Goal: Information Seeking & Learning: Learn about a topic

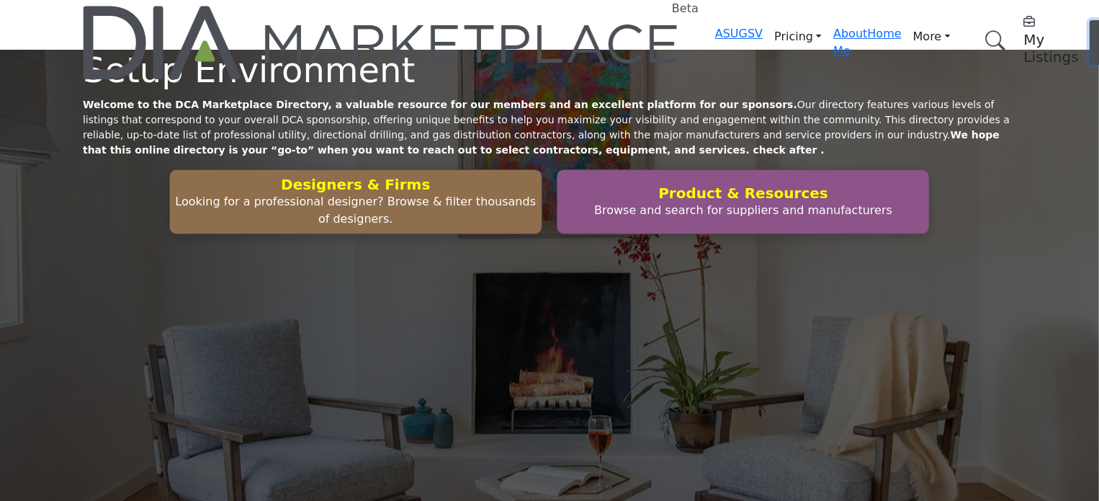
click at [1090, 32] on button "Log In" at bounding box center [1110, 42] width 40 height 45
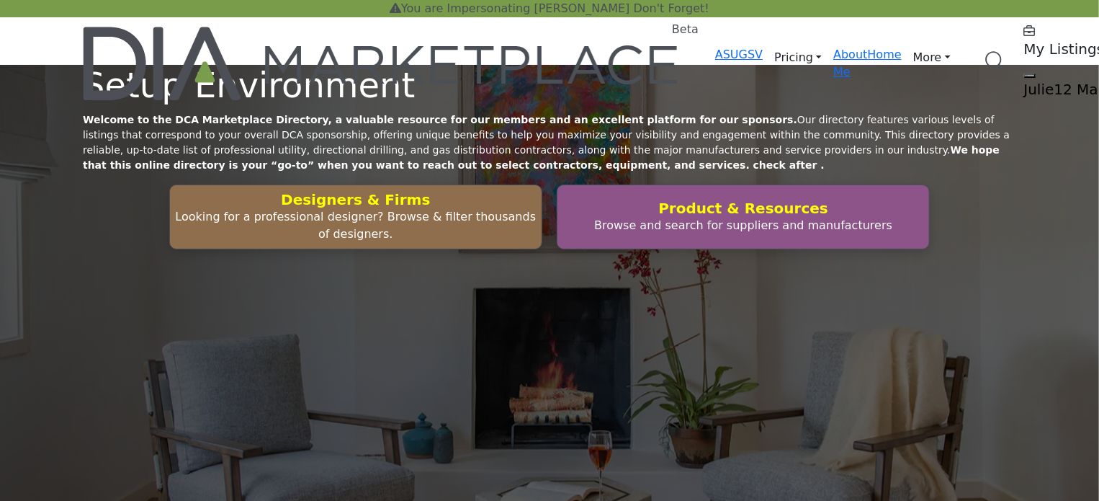
click at [1024, 81] on h5 "Julie12 Martin12" at bounding box center [1114, 89] width 180 height 17
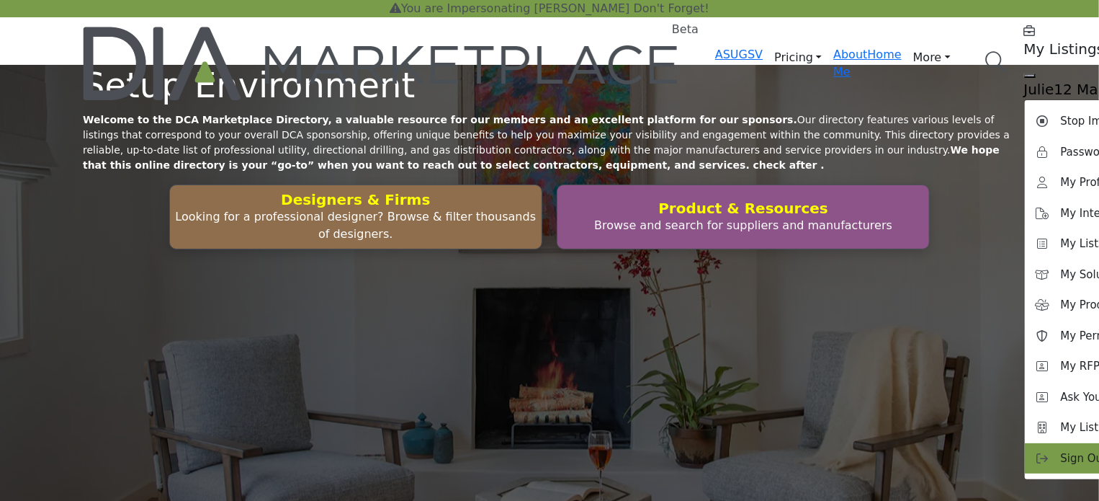
click at [1061, 450] on span "Sign Out" at bounding box center [1084, 458] width 47 height 17
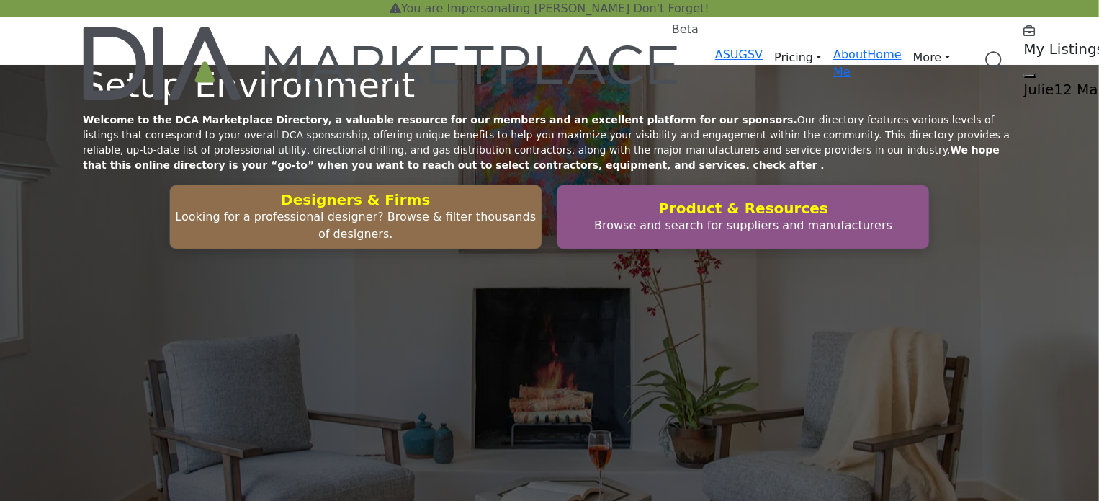
click at [0, 0] on link "Browse Categories" at bounding box center [0, 0] width 0 height 0
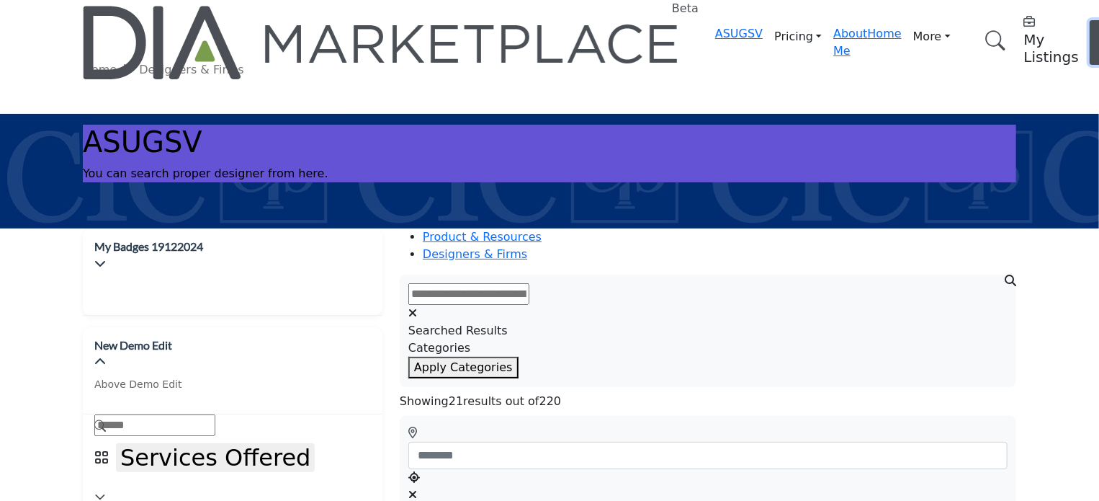
click at [1098, 28] on span "Log In" at bounding box center [1109, 42] width 21 height 31
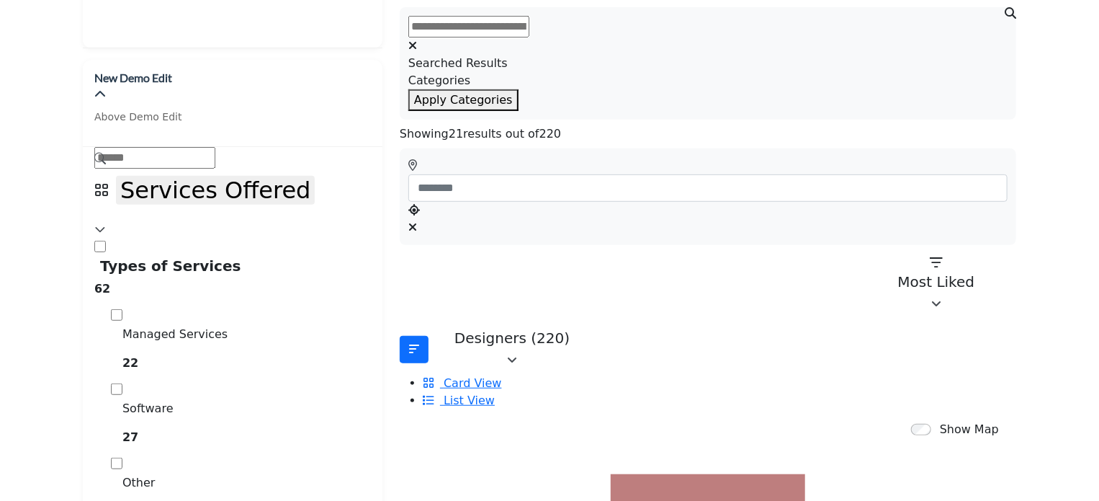
scroll to position [288, 0]
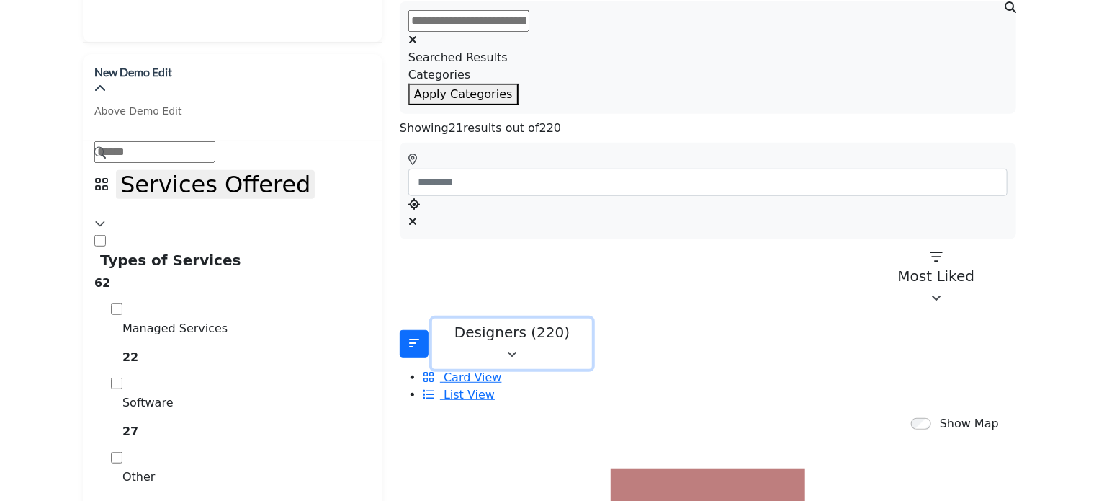
click at [517, 349] on icon "button" at bounding box center [512, 355] width 10 height 12
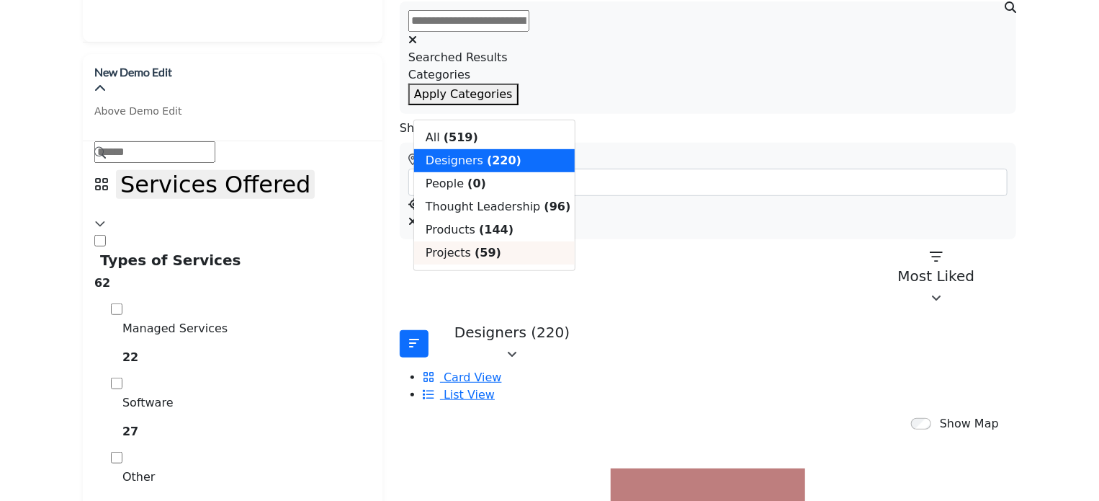
click at [475, 259] on b "(59)" at bounding box center [488, 253] width 27 height 14
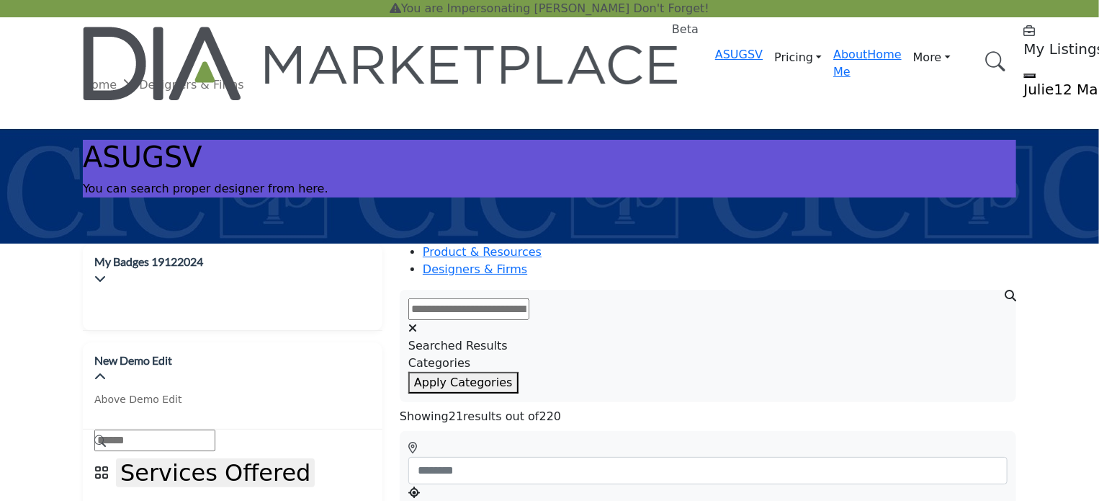
click at [529, 302] on input "text" at bounding box center [468, 309] width 121 height 22
click at [529, 303] on input "text" at bounding box center [468, 309] width 121 height 22
paste input "**********"
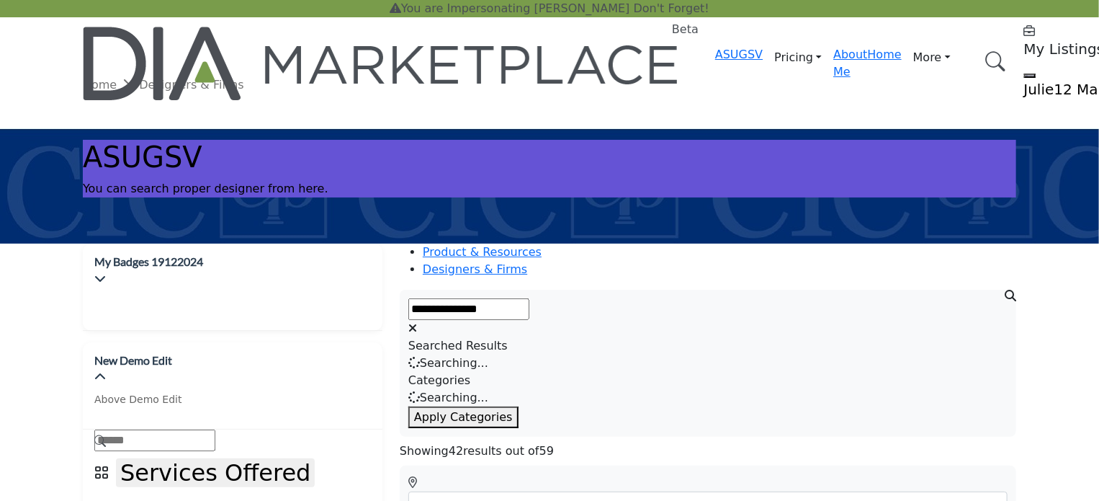
type input "**********"
click at [408, 406] on button "Apply Categories" at bounding box center [463, 417] width 110 height 22
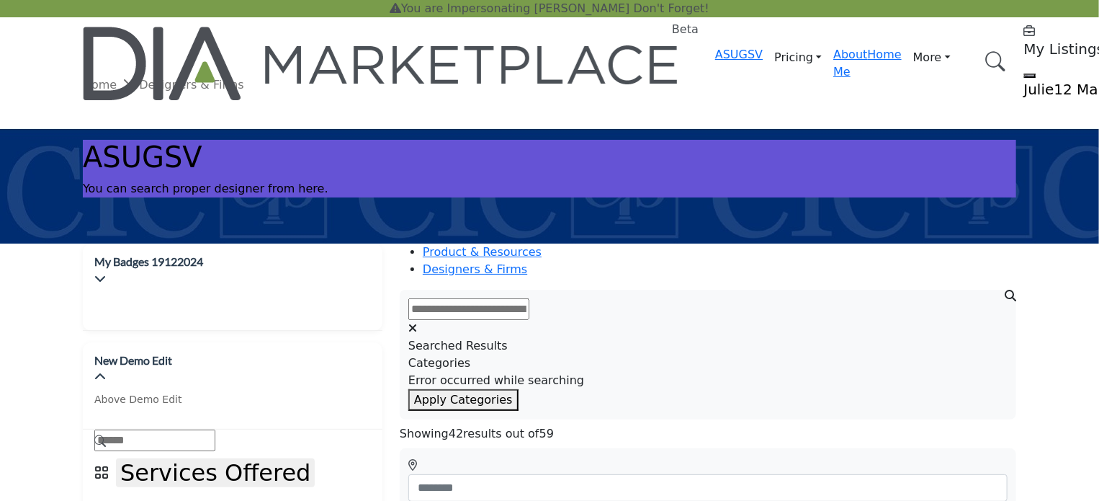
click at [526, 301] on input "text" at bounding box center [468, 309] width 121 height 22
paste input "**********"
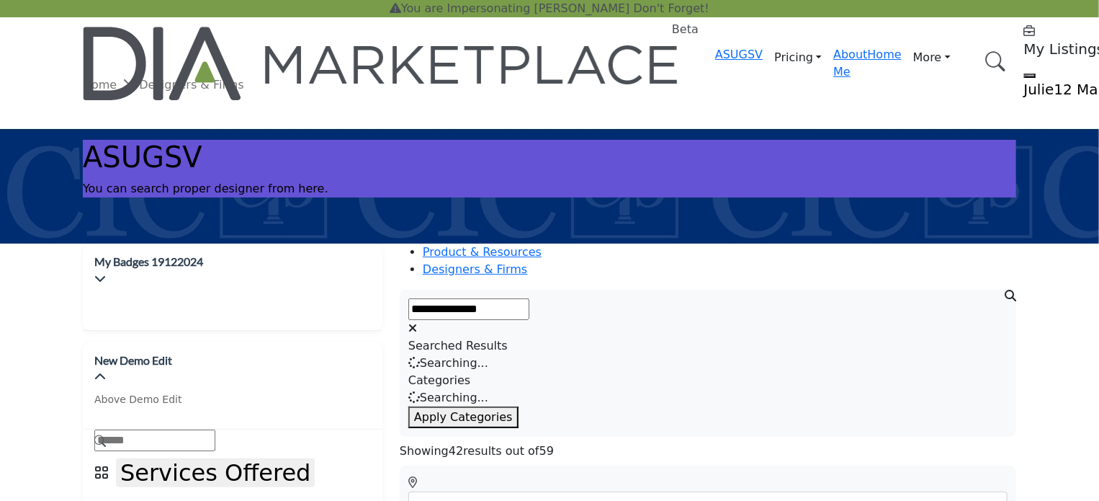
type input "**********"
click at [408, 406] on button "Apply Categories" at bounding box center [463, 417] width 110 height 22
click at [526, 301] on input "text" at bounding box center [468, 309] width 121 height 22
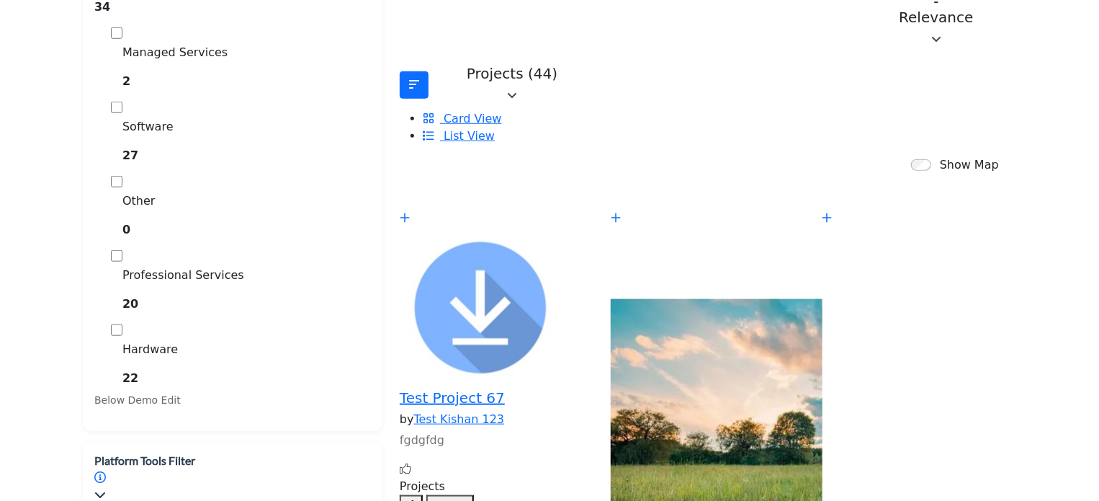
scroll to position [576, 0]
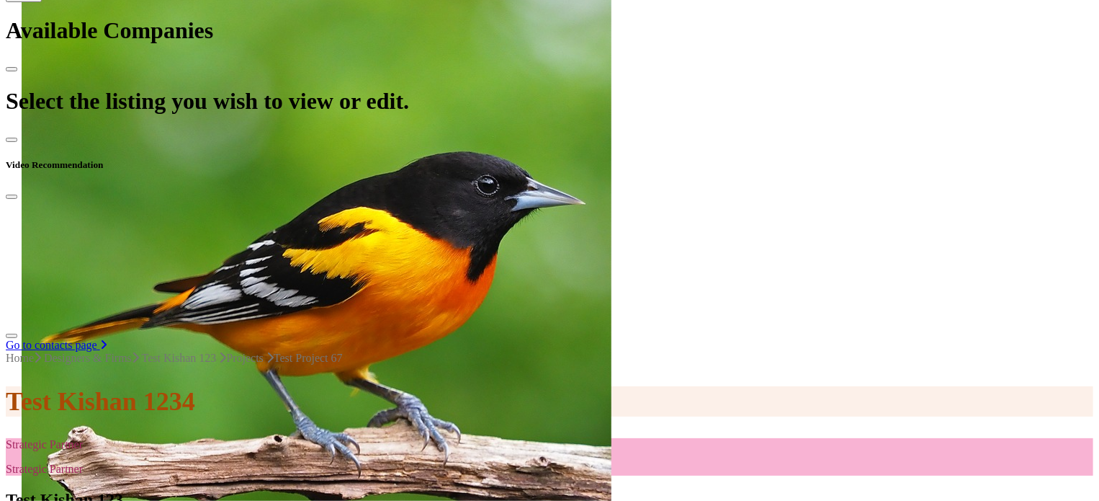
scroll to position [576, 0]
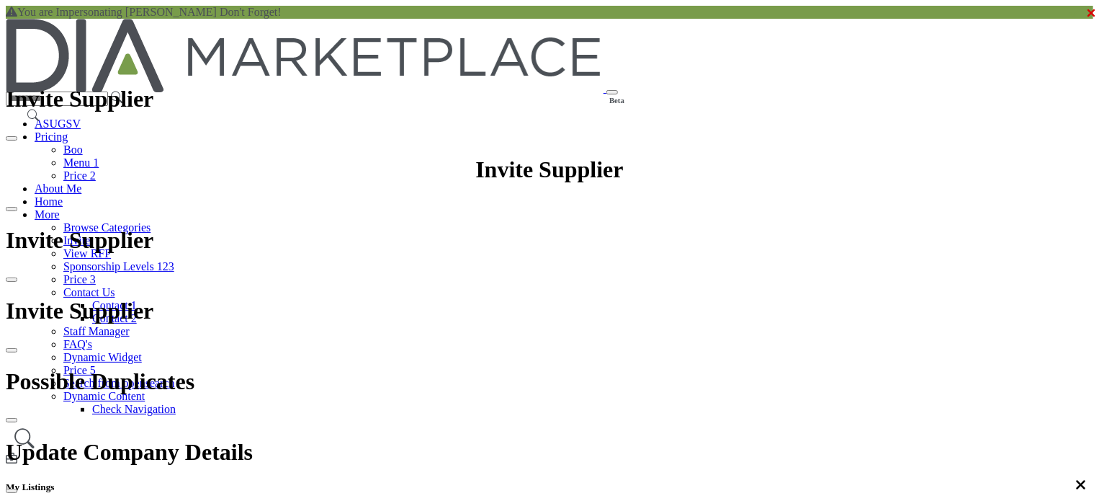
click at [614, 17] on div "You are Impersonating [PERSON_NAME] Don't Forget!" at bounding box center [550, 12] width 1088 height 13
click at [614, 17] on div "You are Impersonating Jaimin S. Don't Forget!" at bounding box center [550, 12] width 1088 height 13
click at [586, 14] on div "You are Impersonating Jaimin S. Don't Forget!" at bounding box center [550, 12] width 1088 height 13
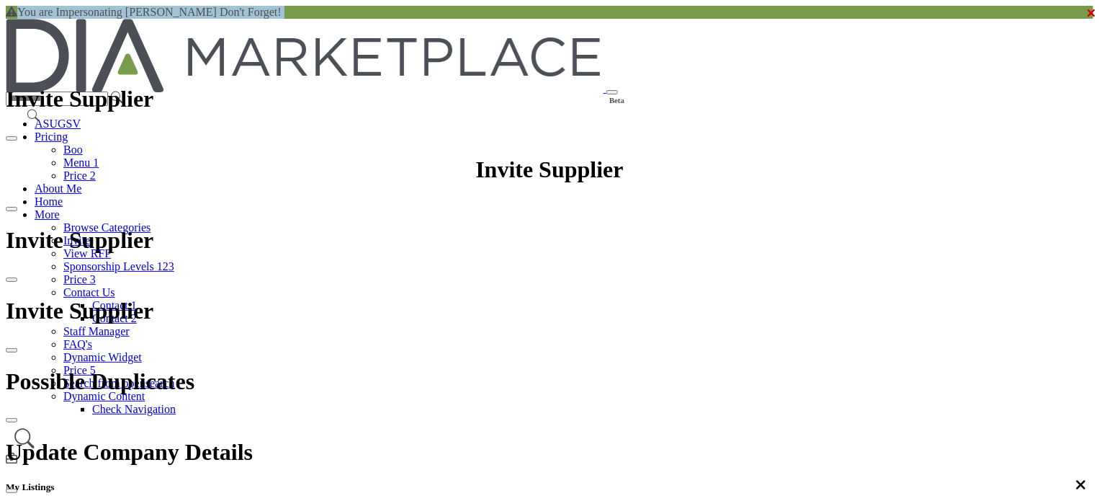
click at [586, 14] on div "You are Impersonating Jaimin S. Don't Forget!" at bounding box center [550, 12] width 1088 height 13
drag, startPoint x: 931, startPoint y: 42, endPoint x: 936, endPoint y: 52, distance: 11.6
click at [151, 221] on link "Browse Categories" at bounding box center [106, 227] width 87 height 12
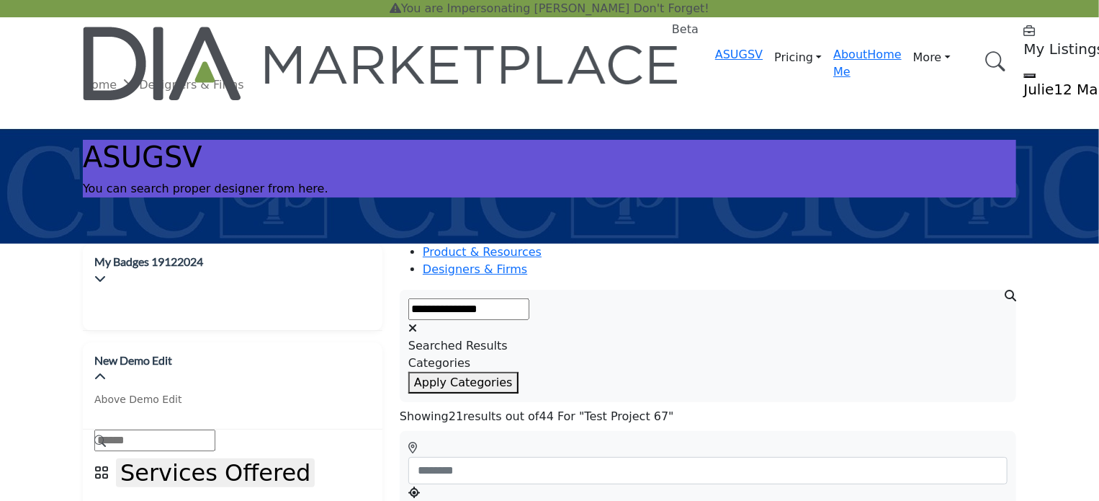
click at [1024, 81] on h5 "Julie12 Martin12" at bounding box center [1114, 89] width 180 height 17
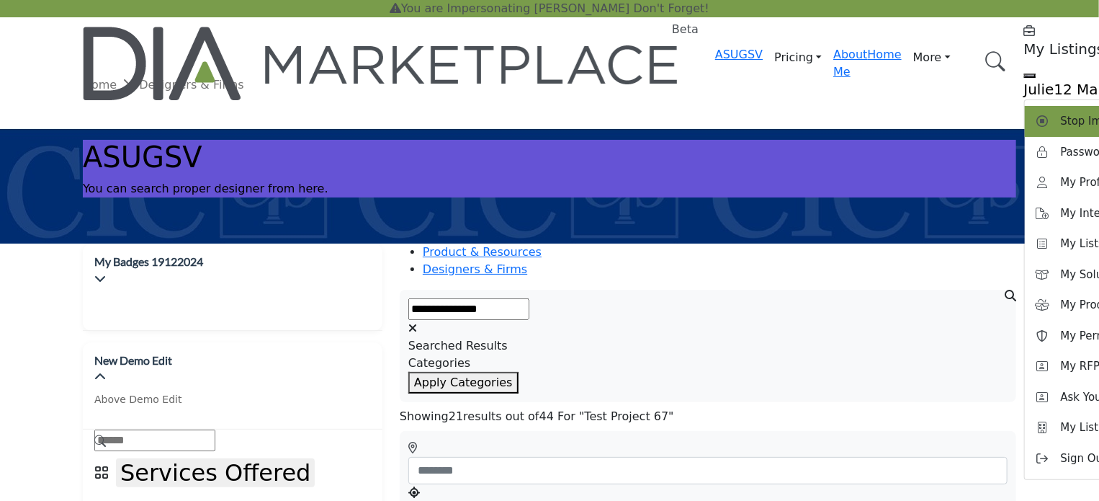
click at [1061, 113] on span "Stop Impersonating" at bounding box center [1114, 121] width 107 height 17
click at [0, 0] on div at bounding box center [0, 0] width 0 height 0
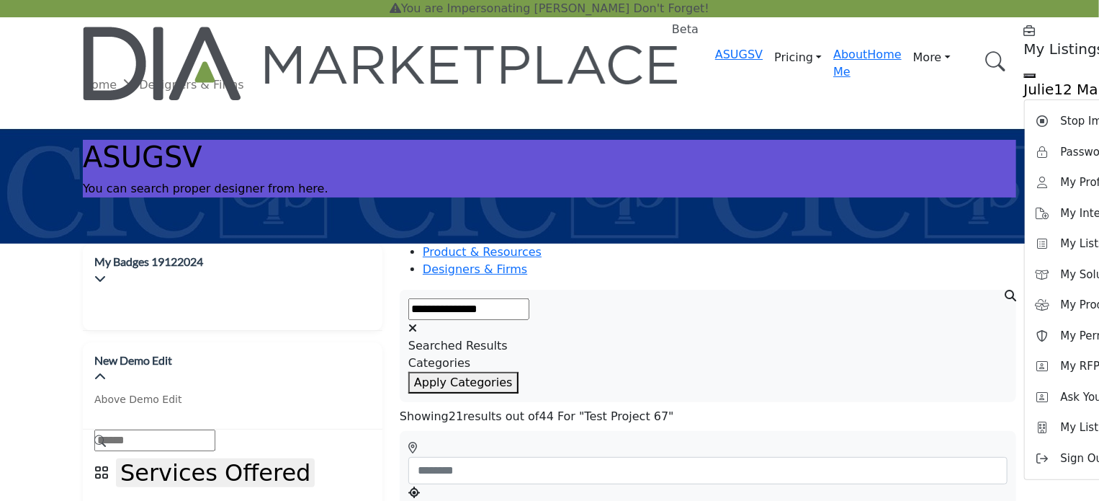
click at [0, 0] on div at bounding box center [0, 0] width 0 height 0
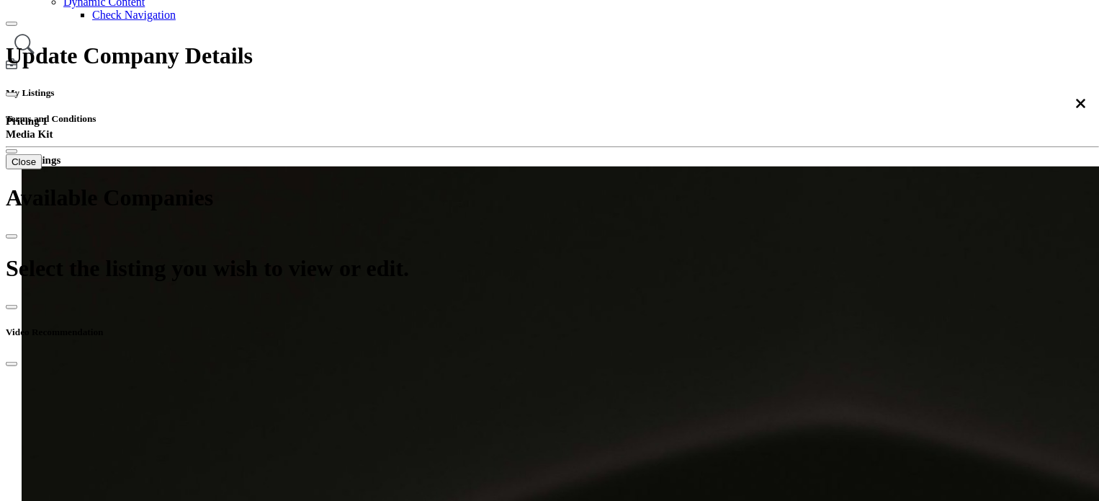
scroll to position [360, 0]
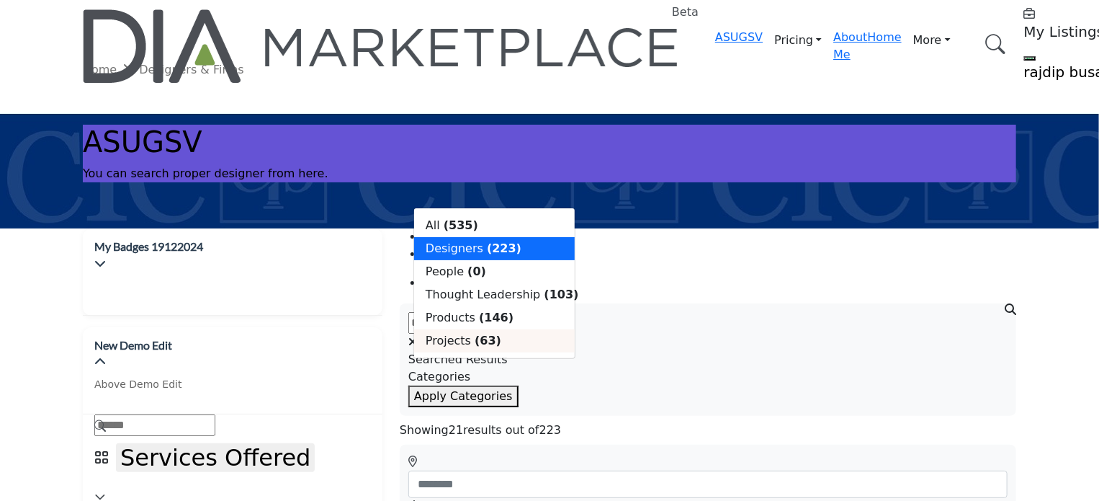
click at [454, 342] on span "Projects" at bounding box center [448, 340] width 45 height 14
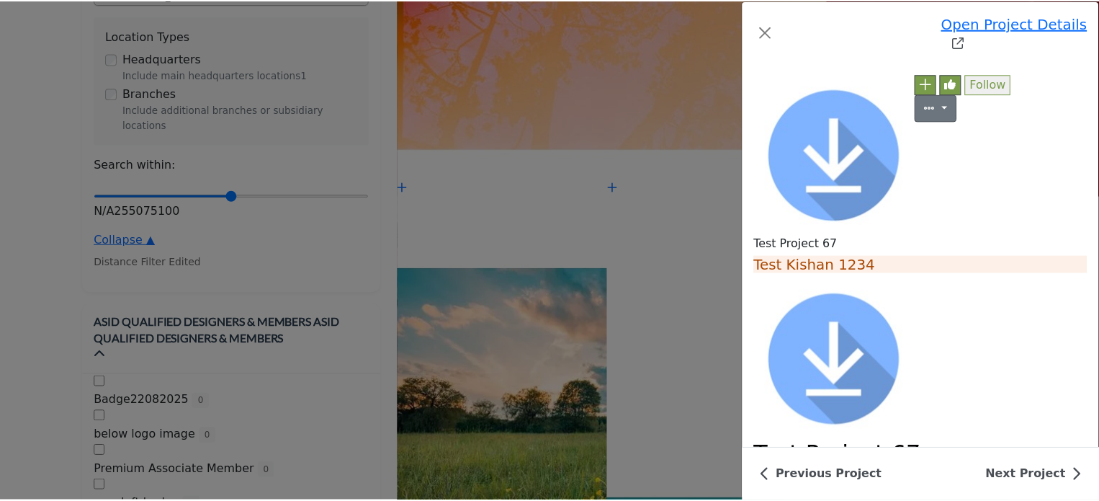
scroll to position [490, 0]
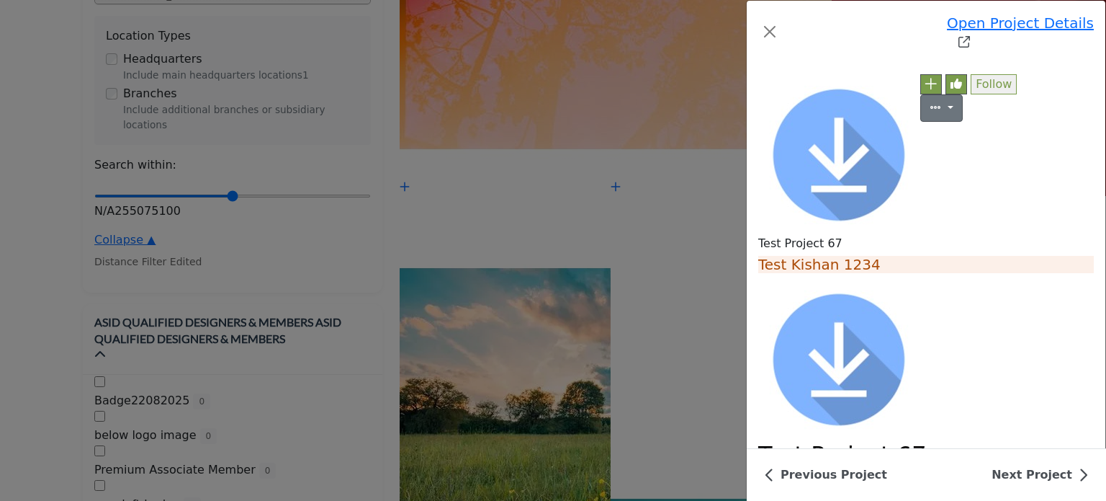
click at [92, 211] on div "Open Project Details Test Project 67 Follow Followed" at bounding box center [553, 250] width 1106 height 501
